Goal: Information Seeking & Learning: Learn about a topic

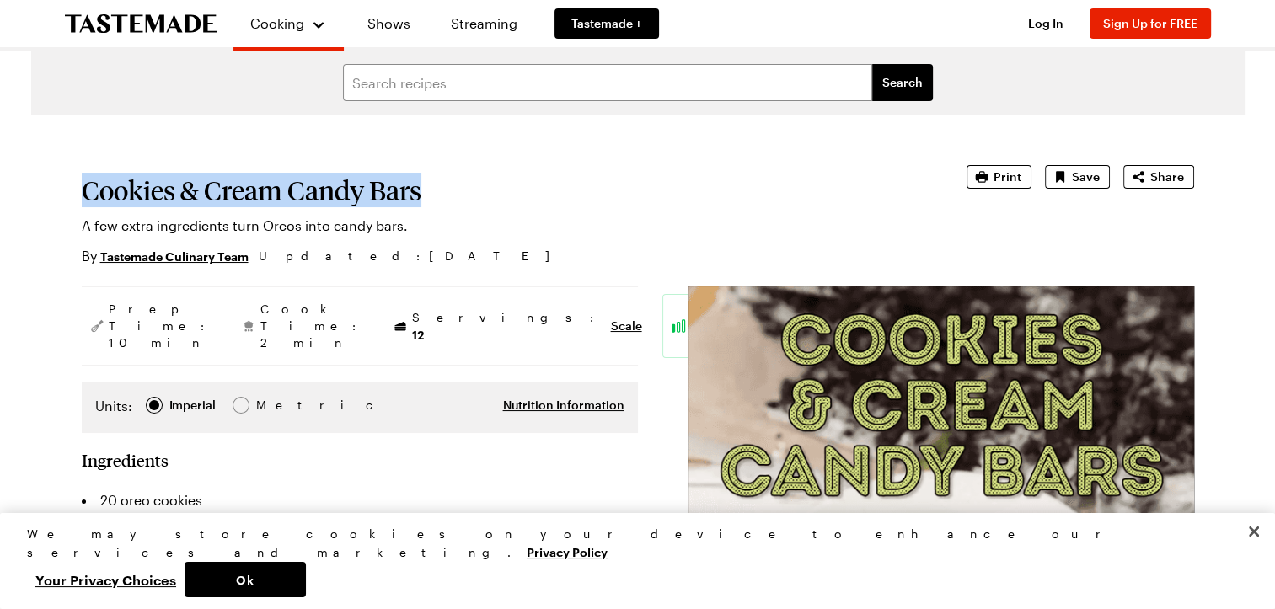
drag, startPoint x: 445, startPoint y: 191, endPoint x: 78, endPoint y: 204, distance: 366.7
drag, startPoint x: 78, startPoint y: 204, endPoint x: 160, endPoint y: 199, distance: 81.9
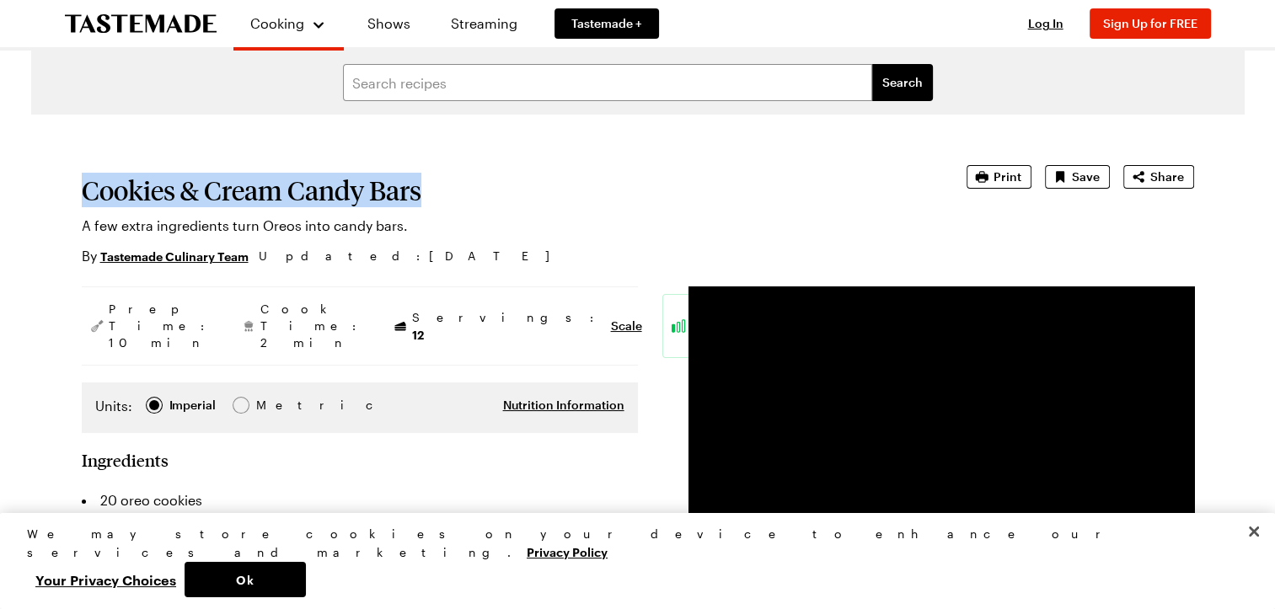
copy h1 "Cookies & Cream Candy Bars"
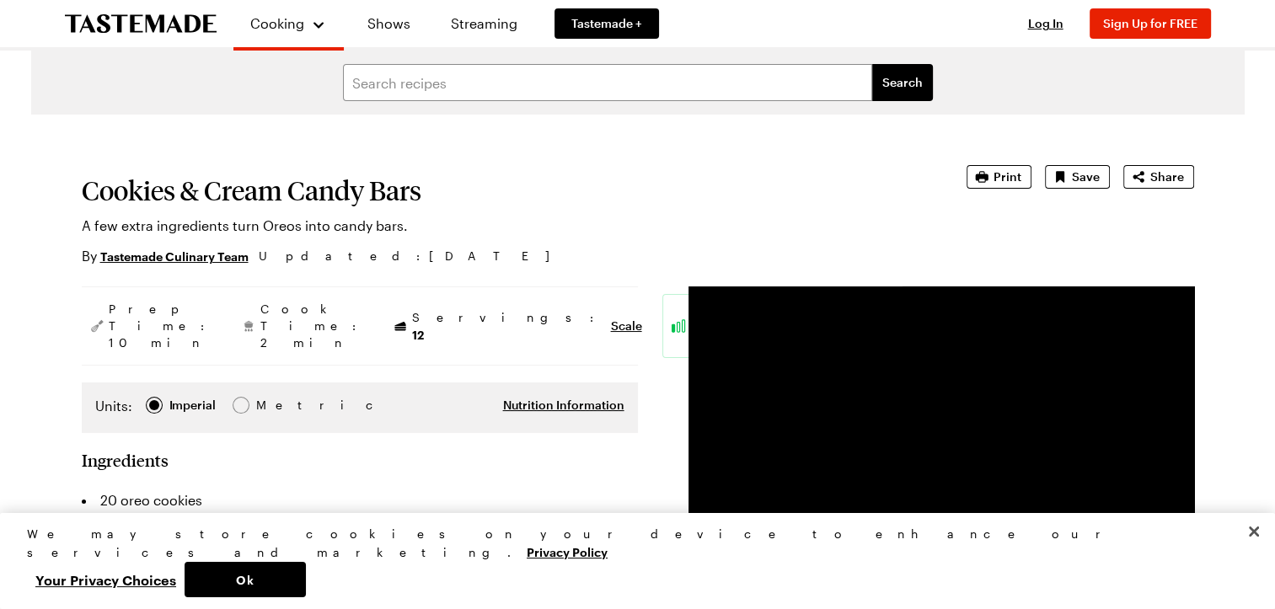
click at [546, 235] on p "A few extra ingredients turn Oreos into candy bars." at bounding box center [501, 226] width 838 height 20
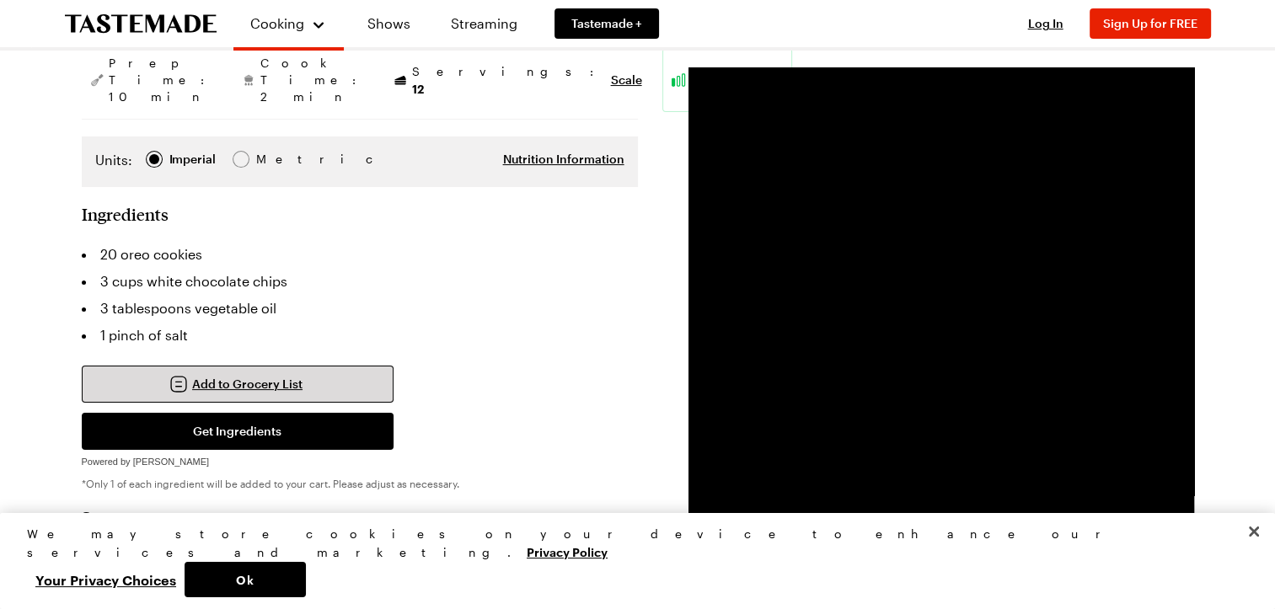
scroll to position [253, 0]
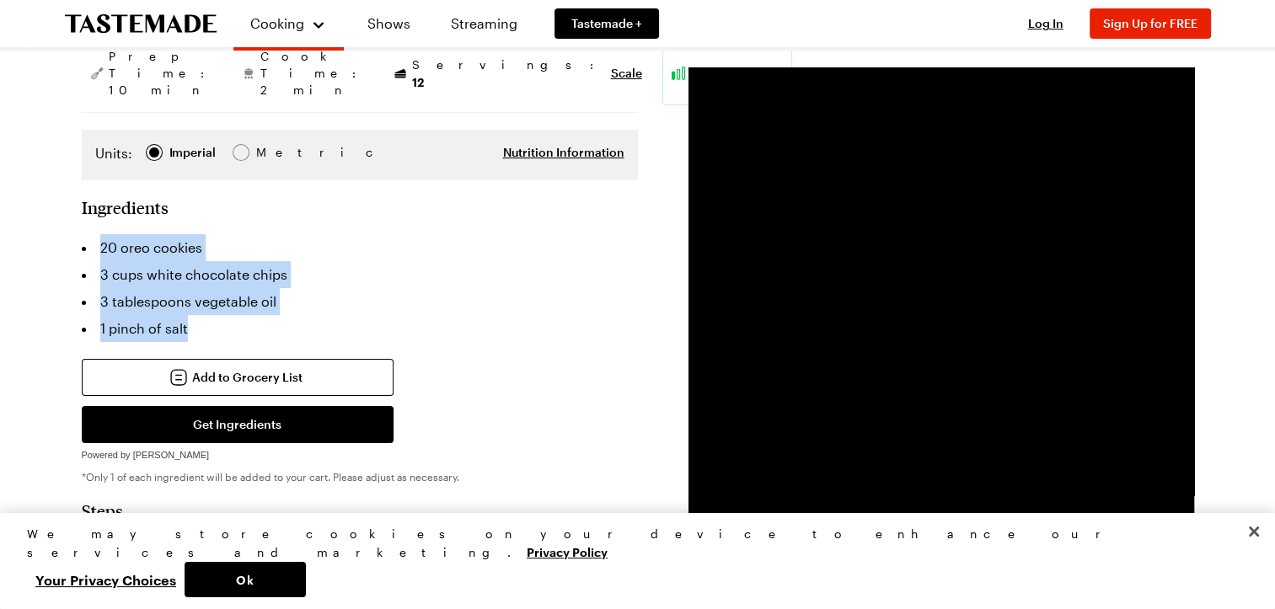
drag, startPoint x: 97, startPoint y: 213, endPoint x: 336, endPoint y: 294, distance: 252.6
click at [336, 294] on ul "20 oreo cookies 3 cups white chocolate chips 3 tablespoons vegetable oil 1 pinc…" at bounding box center [360, 288] width 556 height 108
drag, startPoint x: 336, startPoint y: 294, endPoint x: 195, endPoint y: 265, distance: 143.8
copy ul "20 oreo cookies 3 cups white chocolate chips 3 tablespoons vegetable oil 1 pinc…"
click at [328, 288] on li "3 tablespoons vegetable oil" at bounding box center [360, 301] width 556 height 27
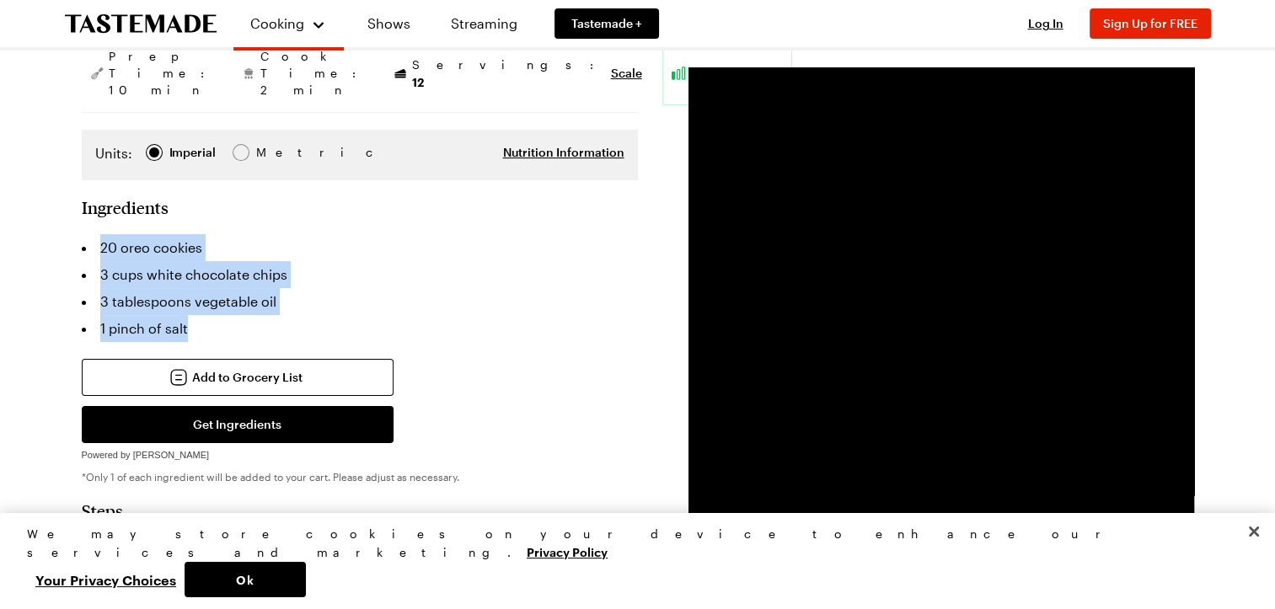
drag, startPoint x: 236, startPoint y: 244, endPoint x: 227, endPoint y: 244, distance: 8.5
click at [234, 261] on li "3 cups white chocolate chips" at bounding box center [360, 274] width 556 height 27
drag, startPoint x: 51, startPoint y: 238, endPoint x: 220, endPoint y: 211, distance: 171.4
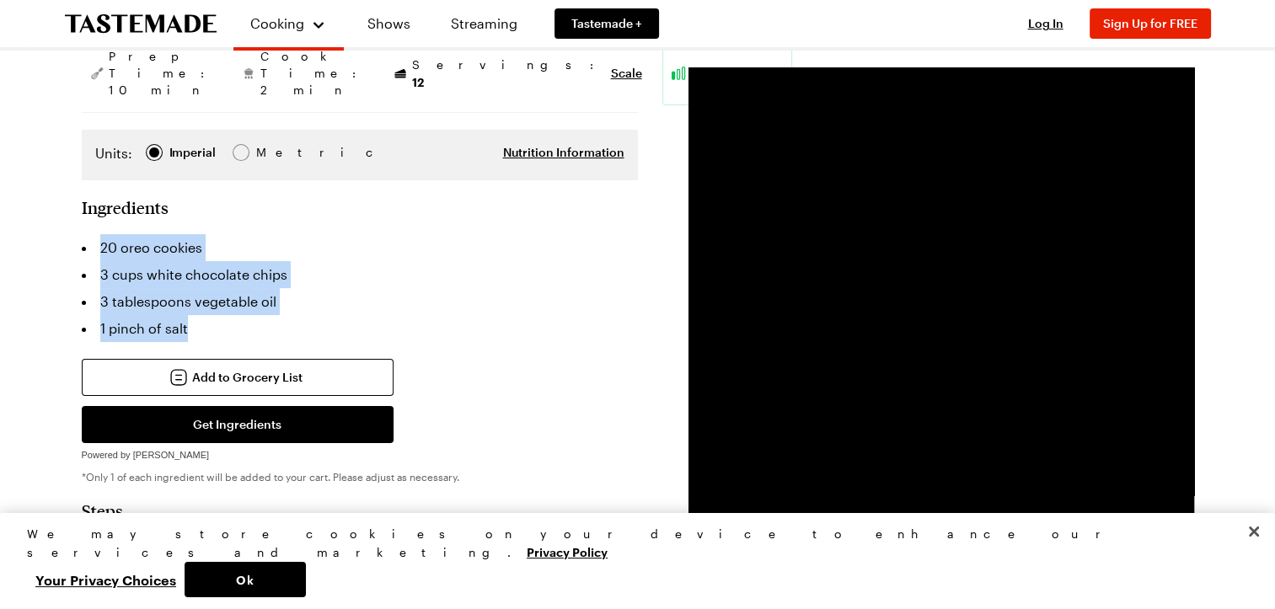
click at [367, 261] on li "3 cups white chocolate chips" at bounding box center [360, 274] width 556 height 27
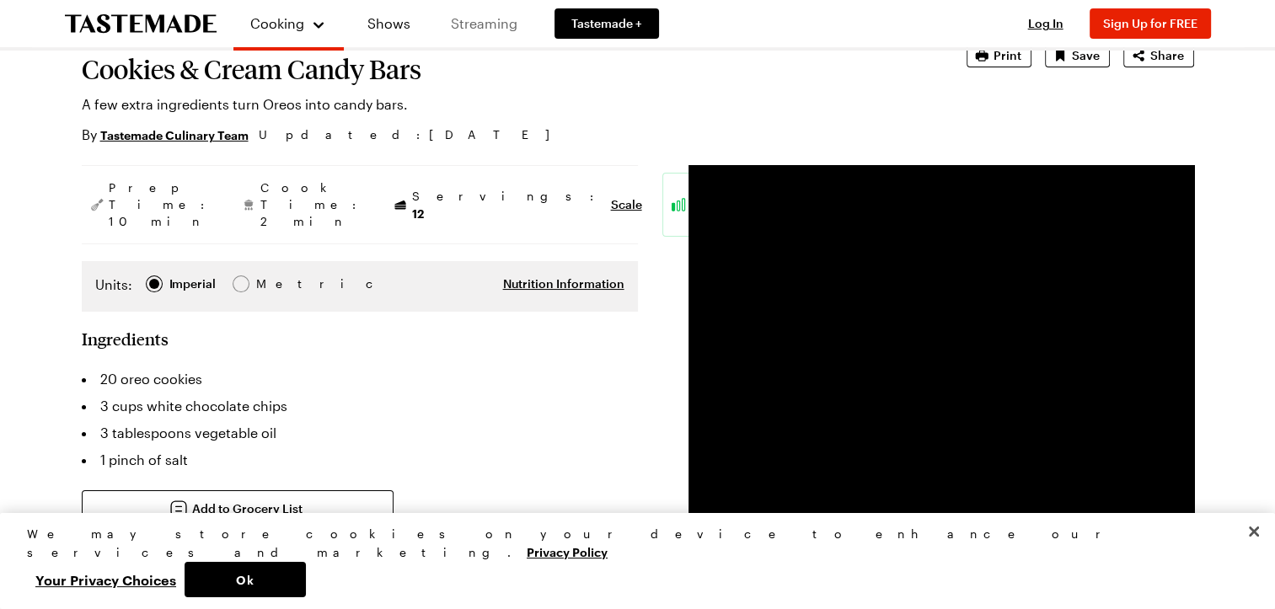
scroll to position [0, 0]
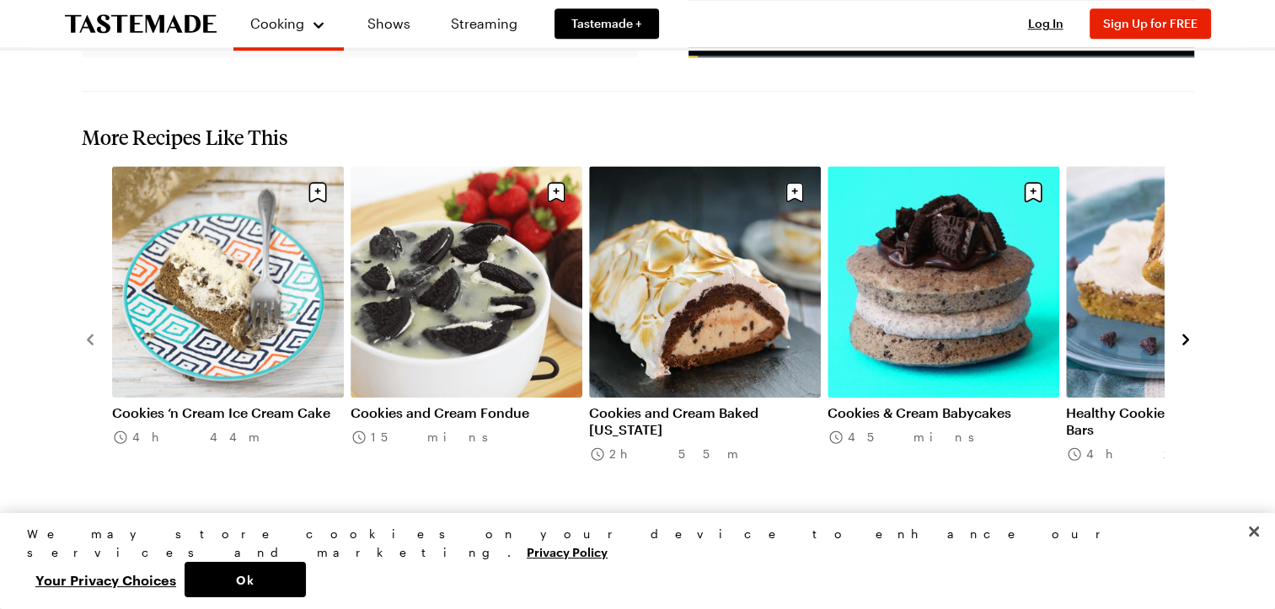
scroll to position [1517, 0]
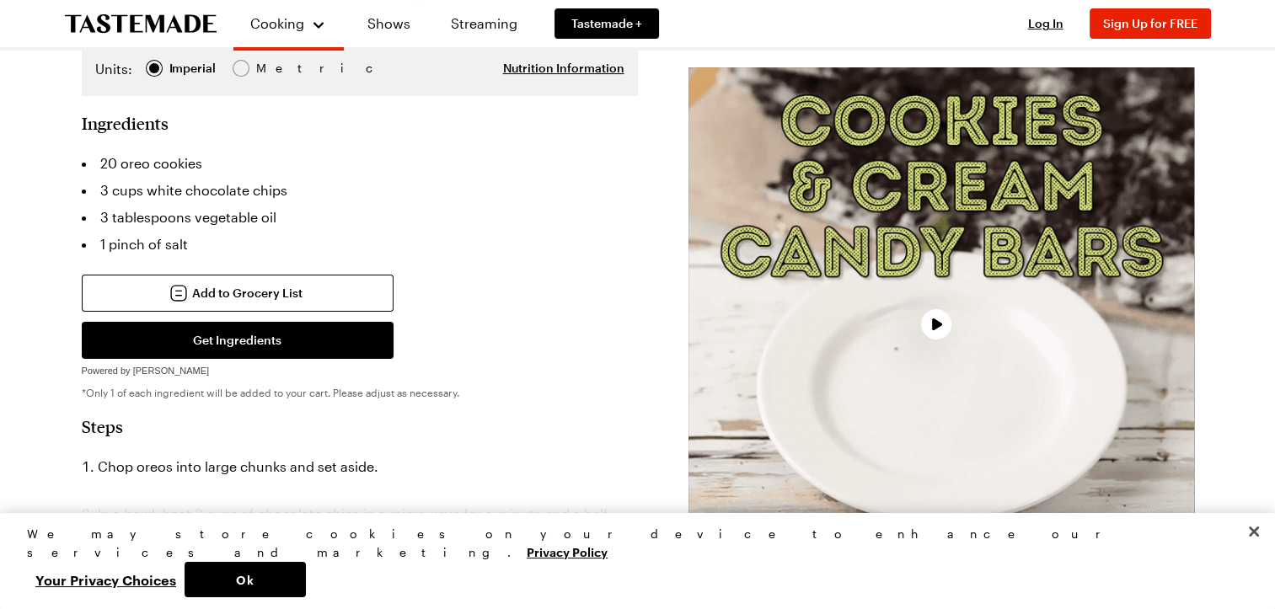
scroll to position [506, 0]
